Goal: Information Seeking & Learning: Learn about a topic

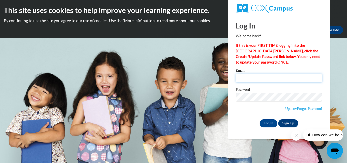
click at [248, 76] on input "Email" at bounding box center [279, 78] width 86 height 9
type input "fvarns@tuscbdd.org"
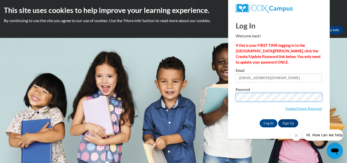
click at [126, 123] on body "This site uses cookies to help improve your learning experience. By continuing …" at bounding box center [173, 81] width 347 height 163
click at [260, 119] on input "Log In" at bounding box center [269, 123] width 18 height 8
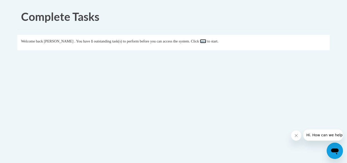
click at [206, 41] on link "here" at bounding box center [203, 41] width 6 height 4
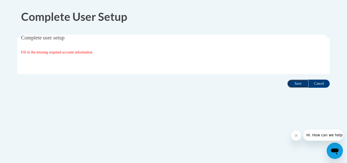
click at [300, 85] on input "Save" at bounding box center [298, 84] width 21 height 8
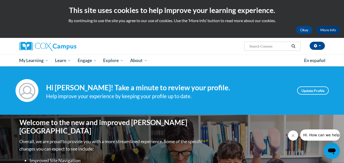
click at [276, 43] on input "Search..." at bounding box center [268, 46] width 41 height 6
type input "free"
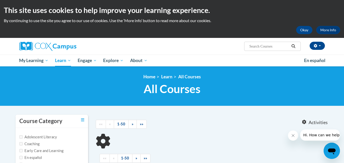
type input "free"
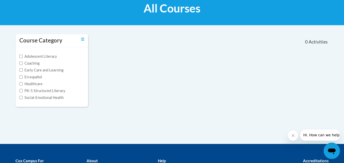
scroll to position [81, 0]
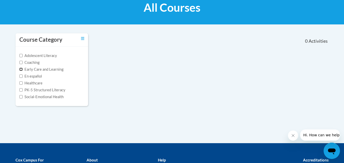
click at [21, 69] on input "Early Care and Learning" at bounding box center [20, 69] width 3 height 3
checkbox input "true"
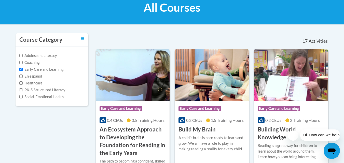
click at [21, 91] on input "PK-5 Structured Literacy" at bounding box center [20, 89] width 3 height 3
checkbox input "true"
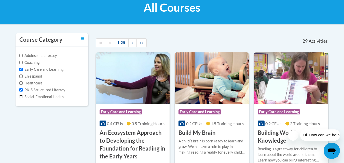
click at [22, 97] on input "Social-Emotional Health" at bounding box center [20, 96] width 3 height 3
checkbox input "true"
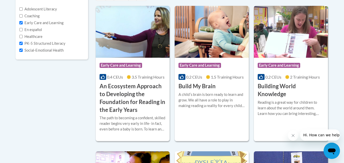
scroll to position [132, 0]
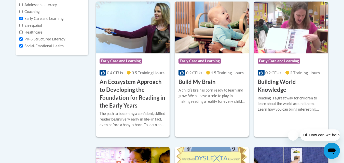
click at [294, 136] on icon "Close message from company" at bounding box center [292, 135] width 4 height 4
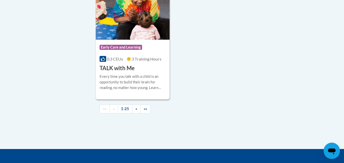
scroll to position [1231, 0]
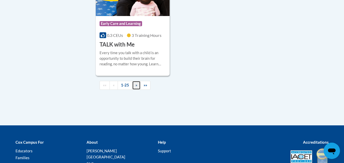
click at [138, 90] on link "»" at bounding box center [136, 85] width 8 height 9
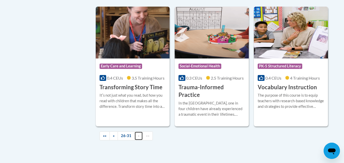
scroll to position [261, 0]
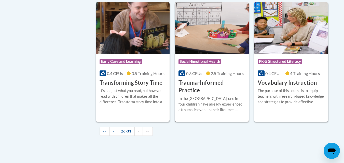
click at [194, 97] on div "In the United States, one in four children have already experienced a traumatic…" at bounding box center [211, 104] width 66 height 17
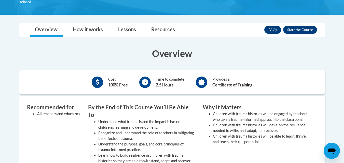
scroll to position [163, 0]
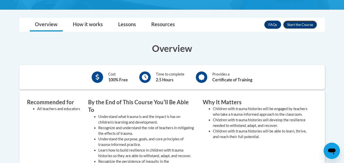
click at [304, 24] on button "Enroll" at bounding box center [300, 25] width 34 height 8
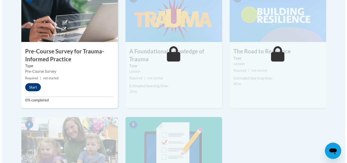
scroll to position [183, 0]
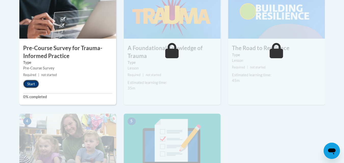
click at [34, 82] on button "Start" at bounding box center [31, 84] width 16 height 8
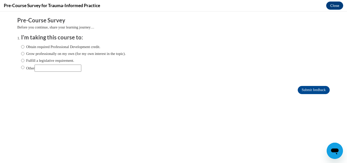
scroll to position [0, 0]
click at [21, 48] on input "Obtain required Professional Development credit." at bounding box center [22, 47] width 3 height 6
radio input "true"
click at [304, 90] on input "Submit feedback" at bounding box center [314, 90] width 32 height 8
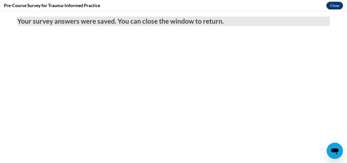
click at [333, 6] on button "Close" at bounding box center [334, 6] width 17 height 8
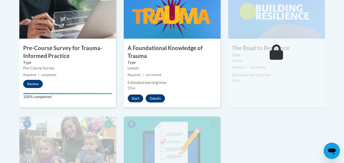
click at [138, 96] on button "Start" at bounding box center [135, 98] width 16 height 8
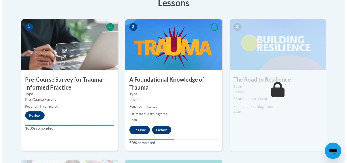
scroll to position [153, 0]
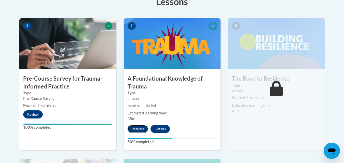
click at [140, 126] on button "Resume" at bounding box center [137, 129] width 21 height 8
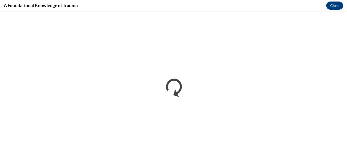
scroll to position [0, 0]
click at [333, 4] on button "Close" at bounding box center [334, 6] width 17 height 8
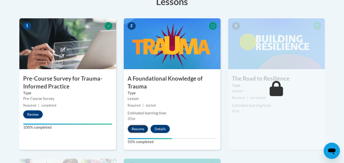
click at [140, 127] on button "Resume" at bounding box center [137, 129] width 21 height 8
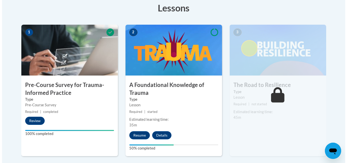
scroll to position [153, 0]
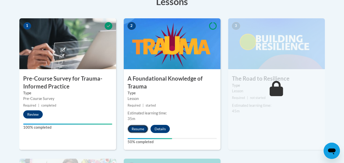
click at [141, 130] on button "Resume" at bounding box center [137, 129] width 21 height 8
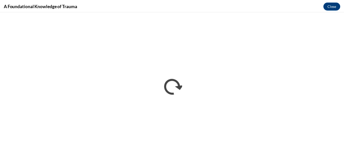
scroll to position [0, 0]
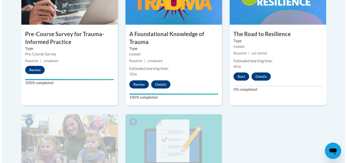
scroll to position [197, 0]
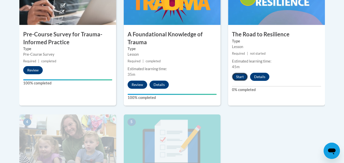
click at [243, 75] on button "Start" at bounding box center [240, 77] width 16 height 8
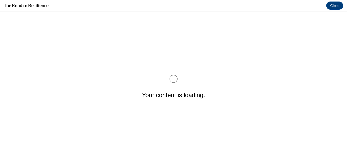
scroll to position [0, 0]
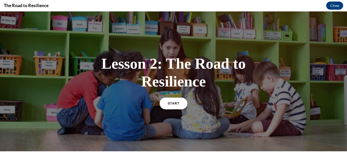
click at [176, 100] on link "START" at bounding box center [174, 103] width 28 height 12
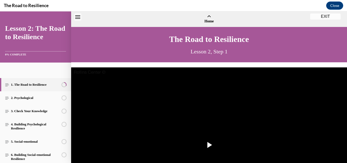
scroll to position [16, 0]
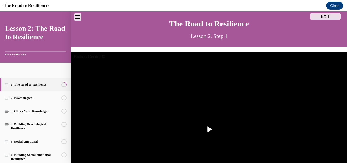
click at [176, 99] on img "Video player" at bounding box center [209, 129] width 276 height 155
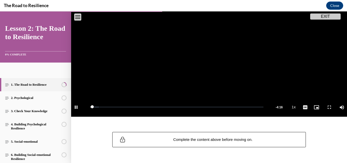
scroll to position [107, 0]
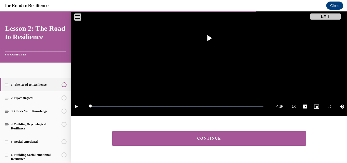
click at [261, 137] on div "CONTINUE" at bounding box center [209, 139] width 178 height 4
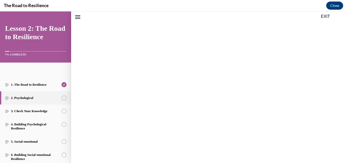
scroll to position [16, 0]
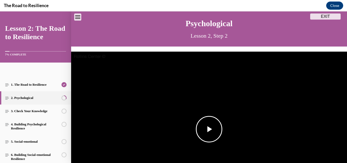
click at [209, 129] on span "Video player" at bounding box center [209, 129] width 0 height 0
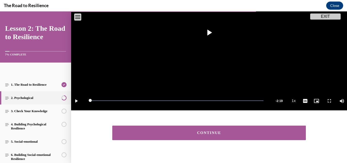
scroll to position [116, 0]
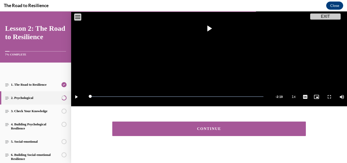
click at [240, 129] on button "CONTINUE" at bounding box center [209, 129] width 194 height 14
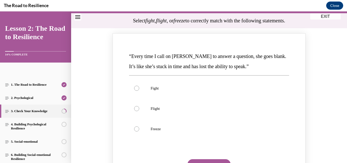
scroll to position [67, 0]
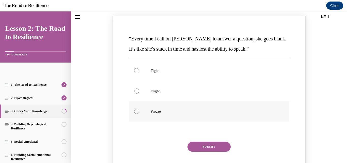
click at [137, 111] on div "Knowledge check: Multiple choice" at bounding box center [136, 111] width 5 height 5
click at [137, 111] on input "Freeze" at bounding box center [136, 111] width 5 height 5
radio input "true"
click at [218, 147] on button "SUBMIT" at bounding box center [209, 147] width 43 height 10
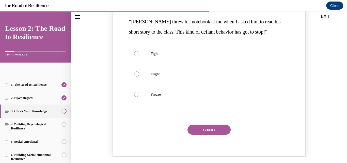
scroll to position [290, 0]
click at [172, 53] on p "Fight" at bounding box center [214, 53] width 126 height 5
click at [139, 53] on input "Fight" at bounding box center [136, 53] width 5 height 5
radio input "true"
click at [217, 130] on button "SUBMIT" at bounding box center [209, 129] width 43 height 10
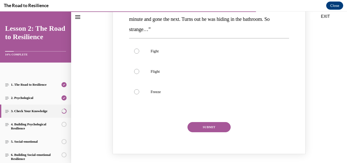
scroll to position [514, 0]
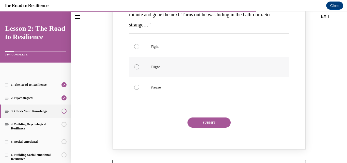
click at [137, 57] on label "Flight" at bounding box center [209, 67] width 160 height 20
click at [137, 64] on input "Flight" at bounding box center [136, 66] width 5 height 5
radio input "true"
click at [201, 117] on button "SUBMIT" at bounding box center [209, 122] width 43 height 10
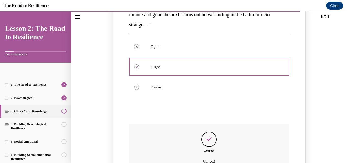
scroll to position [591, 0]
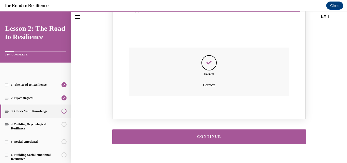
click at [230, 135] on div "CONTINUE" at bounding box center [209, 137] width 178 height 4
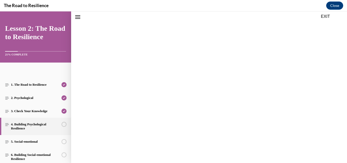
scroll to position [16, 0]
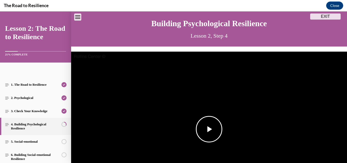
click at [209, 129] on span "Video player" at bounding box center [209, 129] width 0 height 0
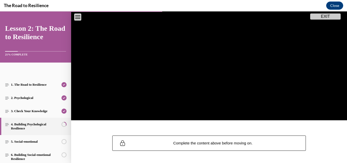
scroll to position [107, 0]
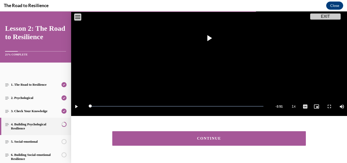
click at [228, 137] on div "CONTINUE" at bounding box center [209, 139] width 178 height 4
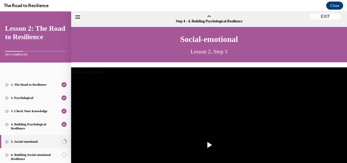
scroll to position [16, 0]
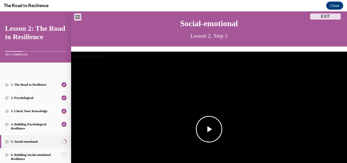
click at [209, 129] on span "Video player" at bounding box center [209, 129] width 0 height 0
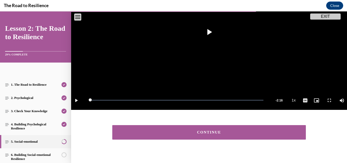
scroll to position [112, 0]
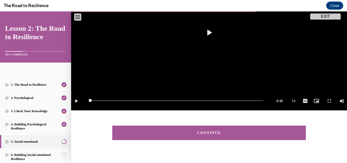
click at [270, 133] on button "CONTINUE" at bounding box center [209, 133] width 194 height 14
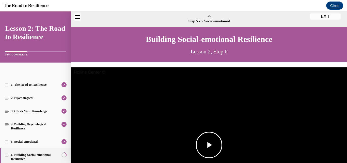
scroll to position [16, 0]
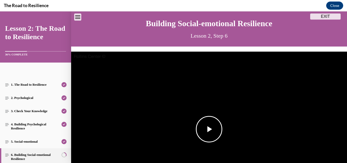
click at [209, 129] on span "Video player" at bounding box center [209, 129] width 0 height 0
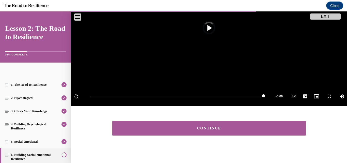
scroll to position [116, 0]
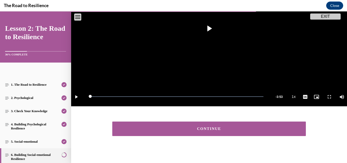
click at [293, 123] on button "CONTINUE" at bounding box center [209, 129] width 194 height 14
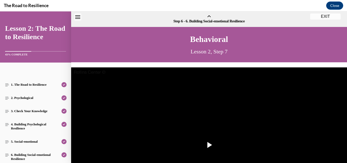
scroll to position [16, 0]
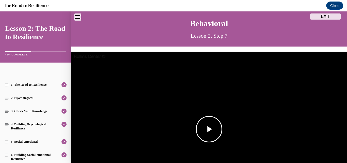
click at [221, 117] on img "Video player" at bounding box center [209, 129] width 276 height 155
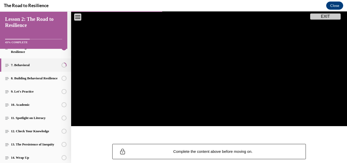
scroll to position [112, 0]
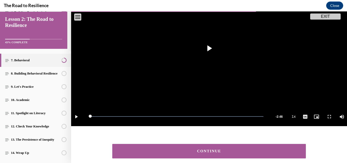
click at [279, 146] on button "CONTINUE" at bounding box center [209, 151] width 194 height 14
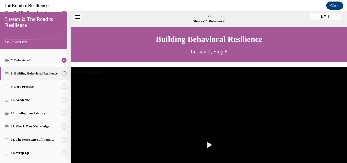
scroll to position [16, 0]
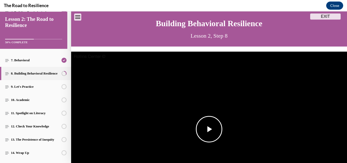
click at [209, 129] on span "Video player" at bounding box center [209, 129] width 0 height 0
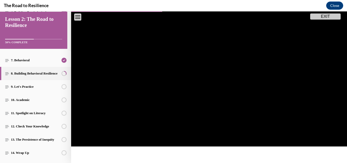
scroll to position [86, 0]
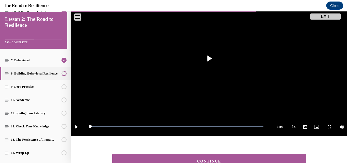
click at [257, 159] on div "CONTINUE" at bounding box center [209, 161] width 178 height 4
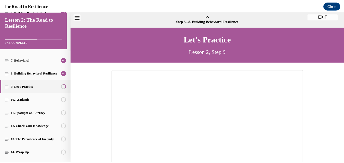
scroll to position [16, 0]
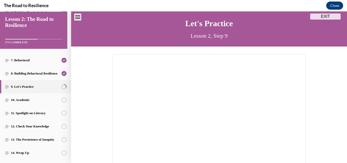
click at [324, 18] on button "EXIT" at bounding box center [325, 16] width 31 height 6
